Goal: Check status: Check status

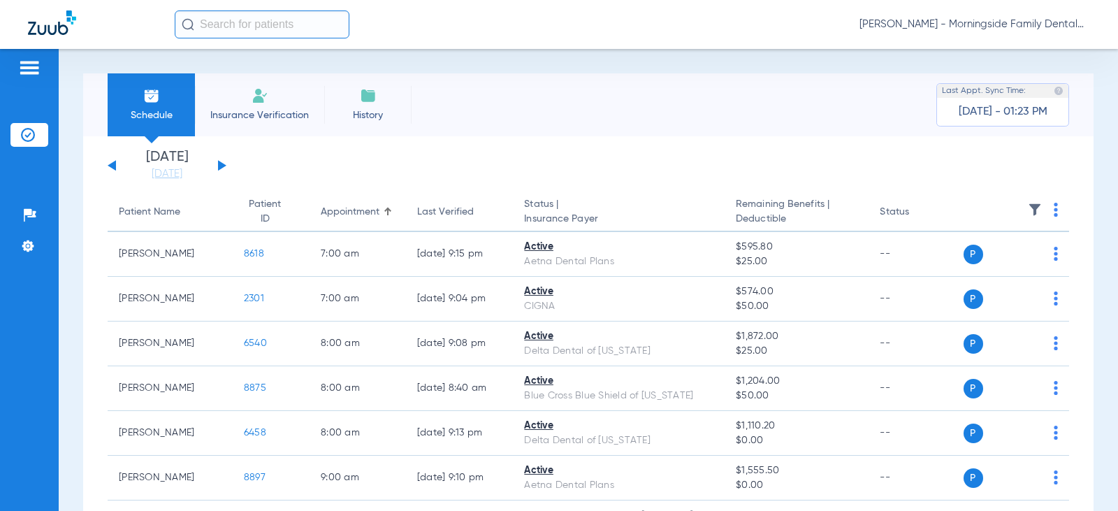
click at [218, 167] on button at bounding box center [222, 165] width 8 height 10
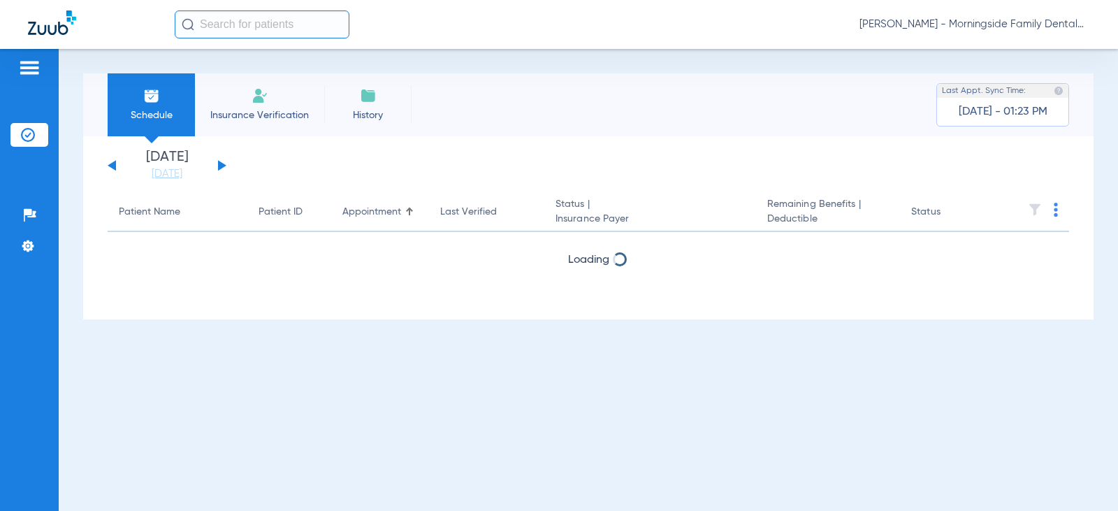
click at [218, 167] on button at bounding box center [222, 165] width 8 height 10
click at [217, 167] on div "[DATE] [DATE] [DATE] [DATE] [DATE] [DATE] [DATE] [DATE] [DATE] [DATE] [DATE] [D…" at bounding box center [167, 165] width 119 height 31
click at [222, 166] on button at bounding box center [222, 165] width 8 height 10
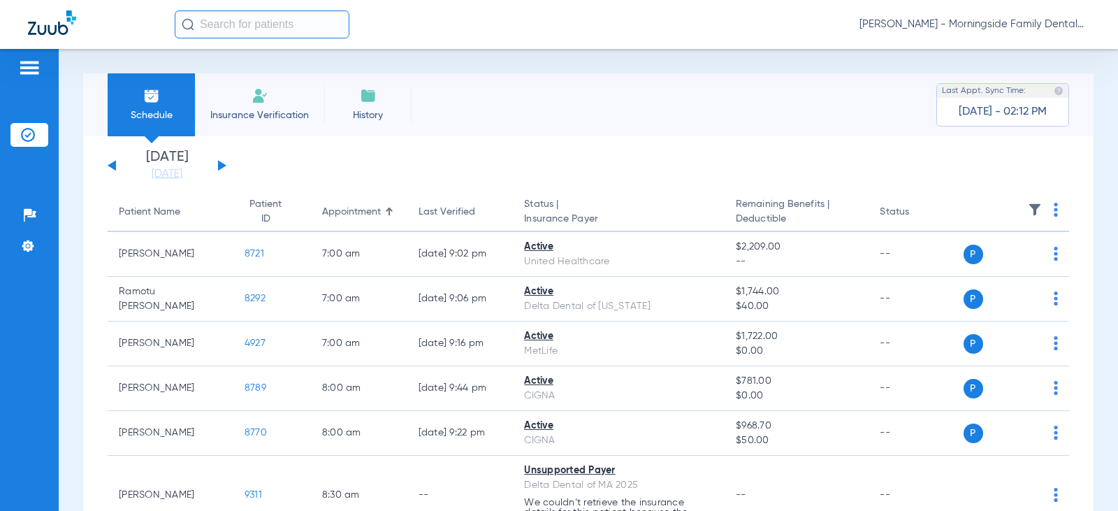
click at [212, 157] on div "[DATE] [DATE] [DATE] [DATE] [DATE] [DATE] [DATE] [DATE] [DATE] [DATE] [DATE] [D…" at bounding box center [167, 165] width 119 height 31
drag, startPoint x: 222, startPoint y: 165, endPoint x: 18, endPoint y: 105, distance: 212.8
click at [222, 165] on button at bounding box center [222, 165] width 8 height 10
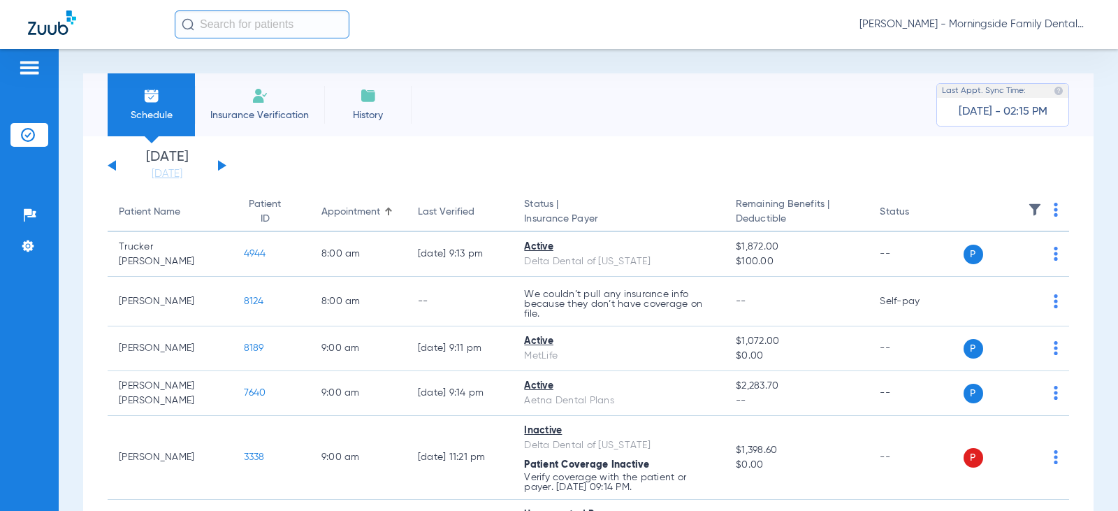
click at [225, 168] on div "[DATE] [DATE] [DATE] [DATE] [DATE] [DATE] [DATE] [DATE] [DATE] [DATE] [DATE] [D…" at bounding box center [167, 165] width 119 height 31
click at [213, 168] on div "[DATE] [DATE] [DATE] [DATE] [DATE] [DATE] [DATE] [DATE] [DATE] [DATE] [DATE] [D…" at bounding box center [167, 165] width 119 height 31
click at [221, 161] on div "[DATE] [DATE] [DATE] [DATE] [DATE] [DATE] [DATE] [DATE] [DATE] [DATE] [DATE] [D…" at bounding box center [167, 165] width 119 height 31
click at [219, 163] on button at bounding box center [222, 165] width 8 height 10
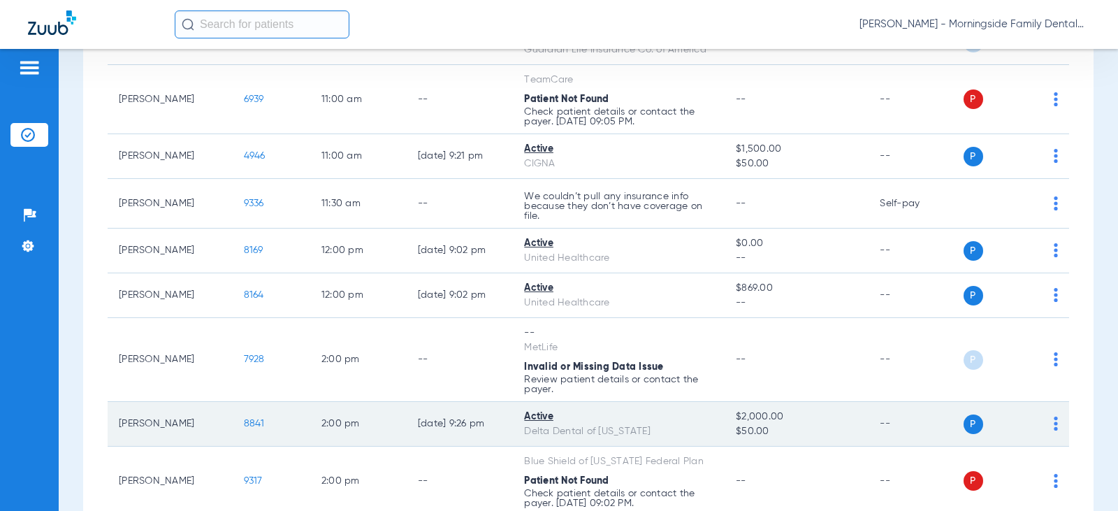
scroll to position [839, 0]
